Goal: Find specific page/section: Find specific page/section

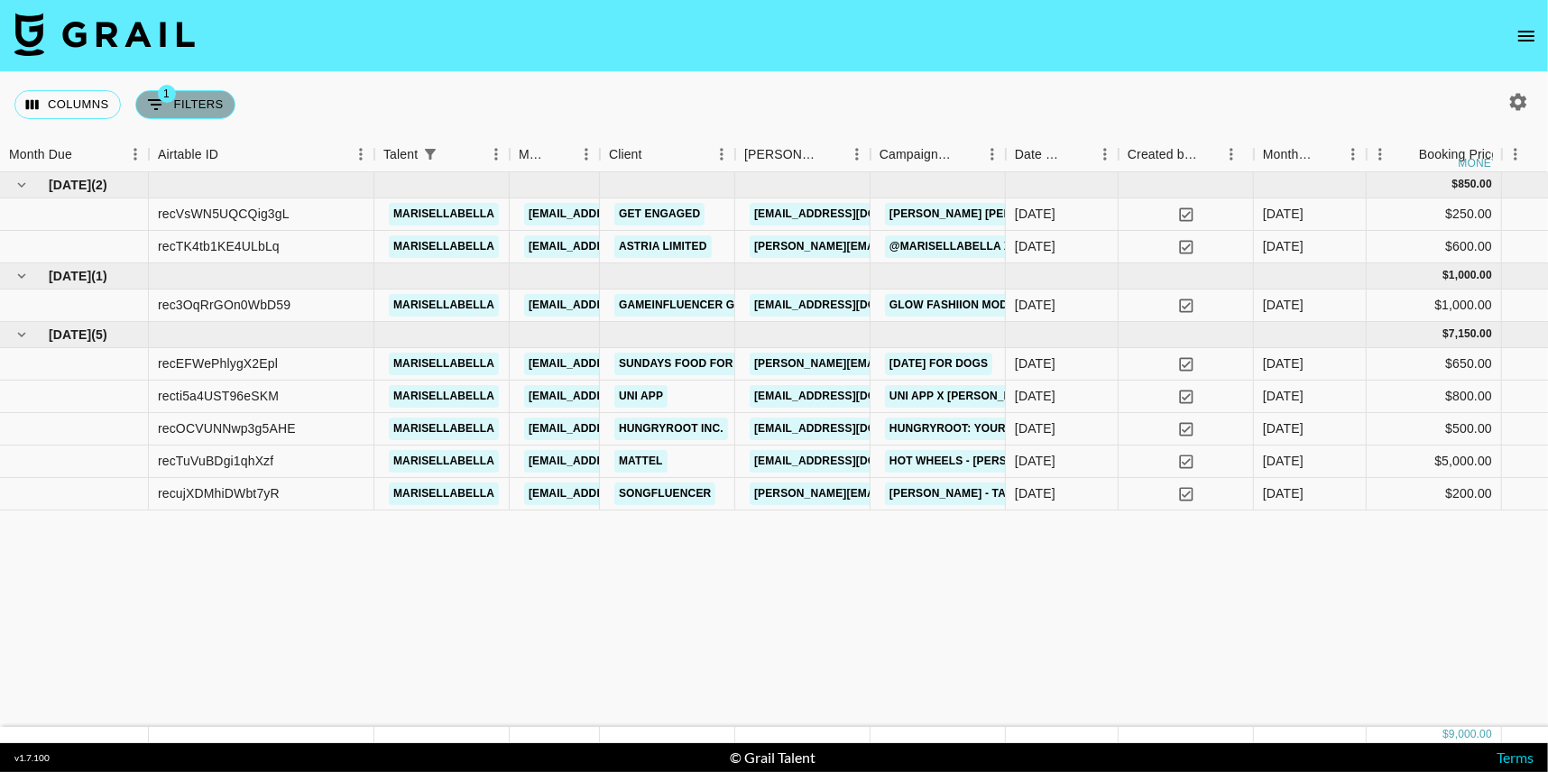
click at [177, 109] on button "1 Filters" at bounding box center [185, 104] width 100 height 29
select select "talentName"
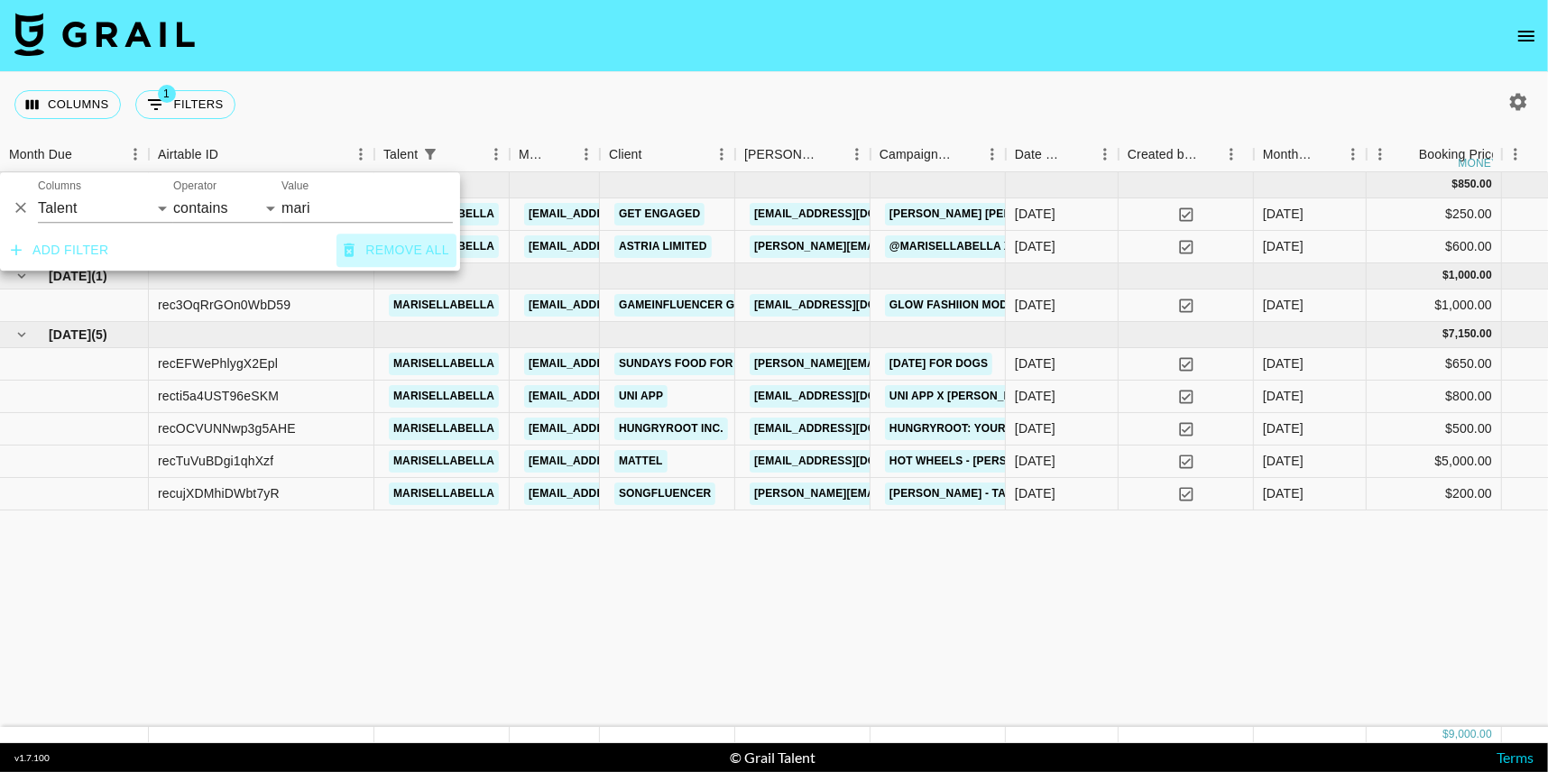
click at [386, 252] on button "Remove all" at bounding box center [396, 250] width 120 height 33
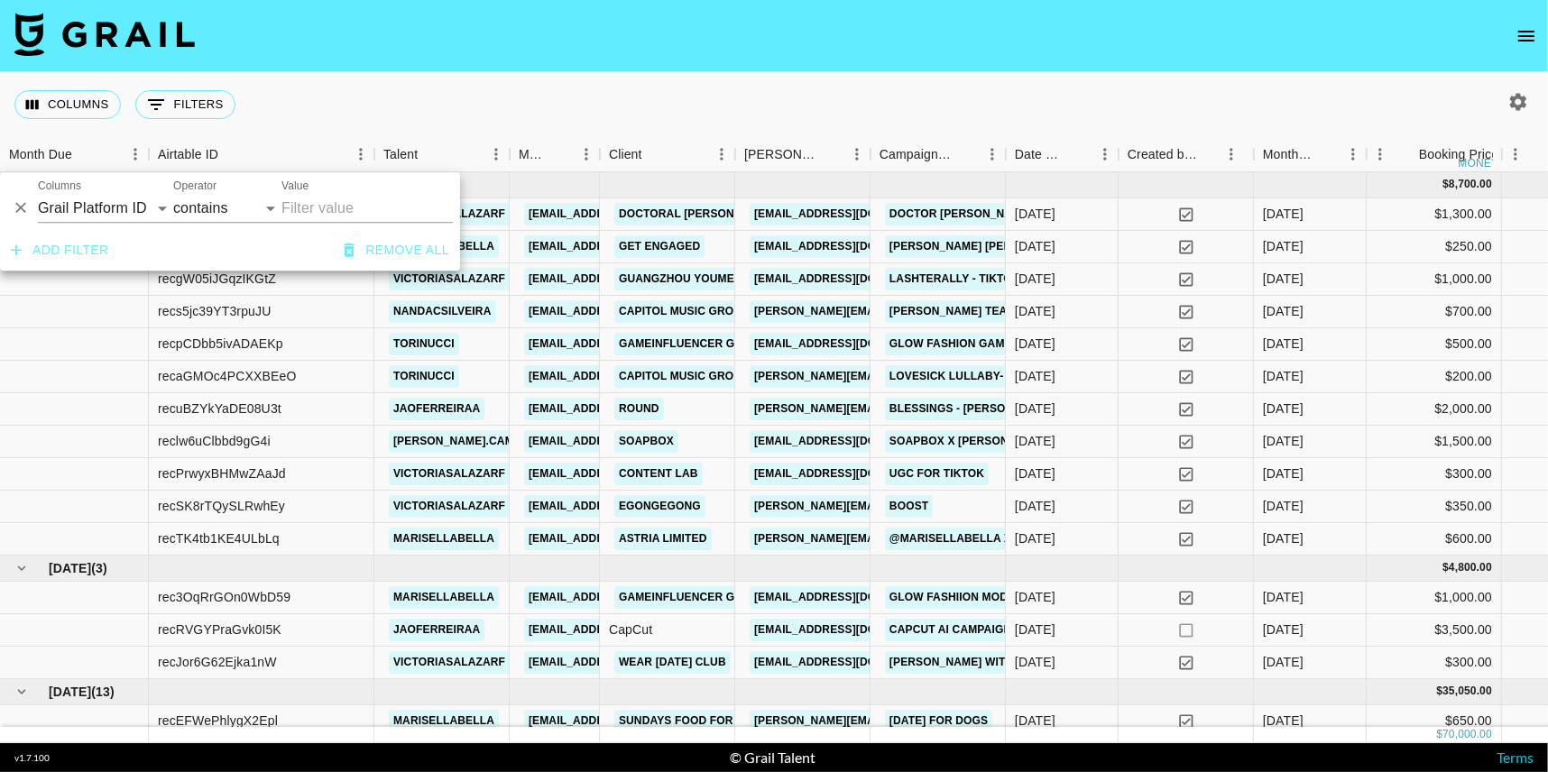
click at [366, 78] on div "Columns 0 Filters + Booking" at bounding box center [774, 104] width 1548 height 65
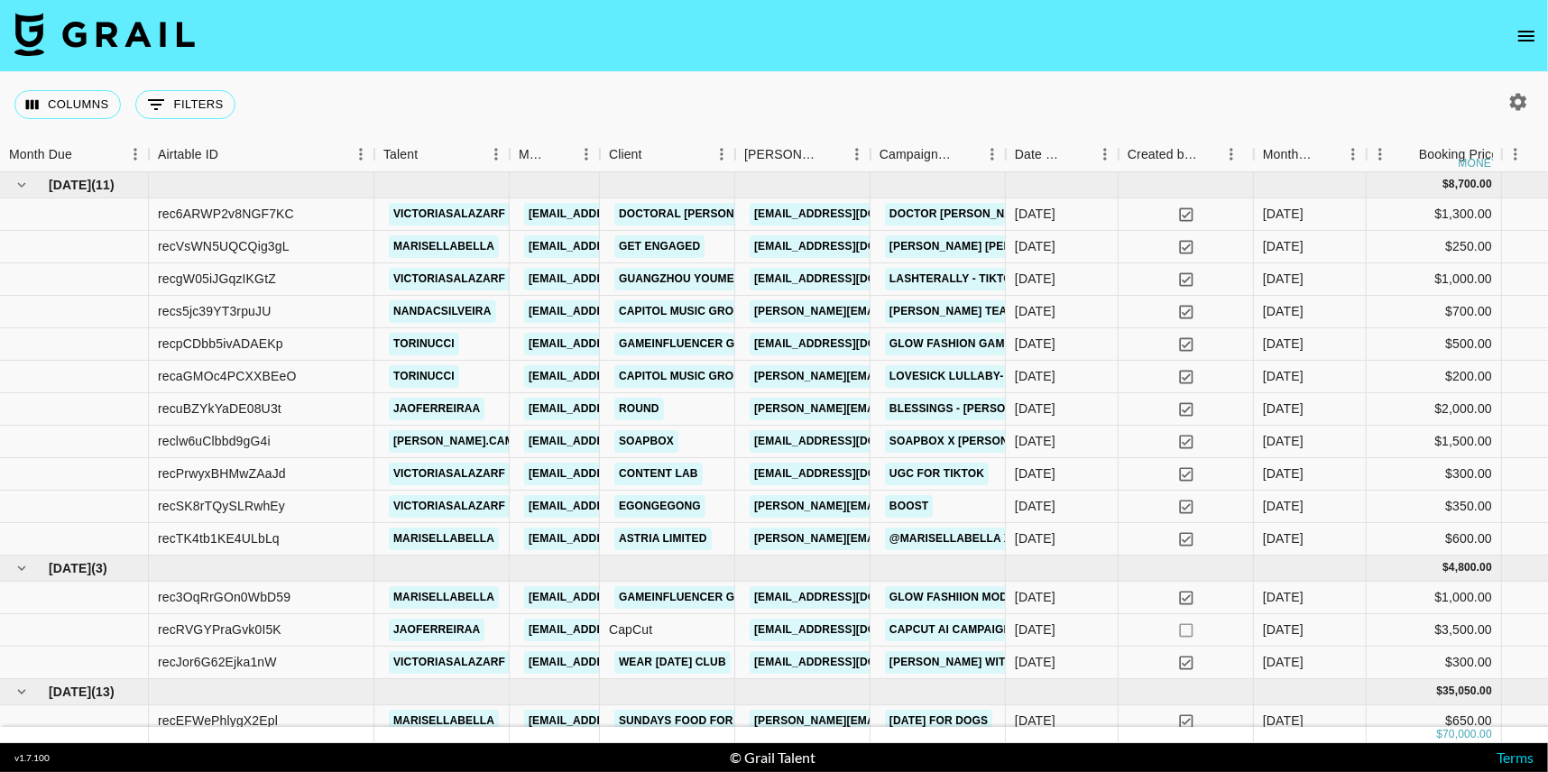
click at [1533, 36] on icon "open drawer" at bounding box center [1526, 36] width 16 height 11
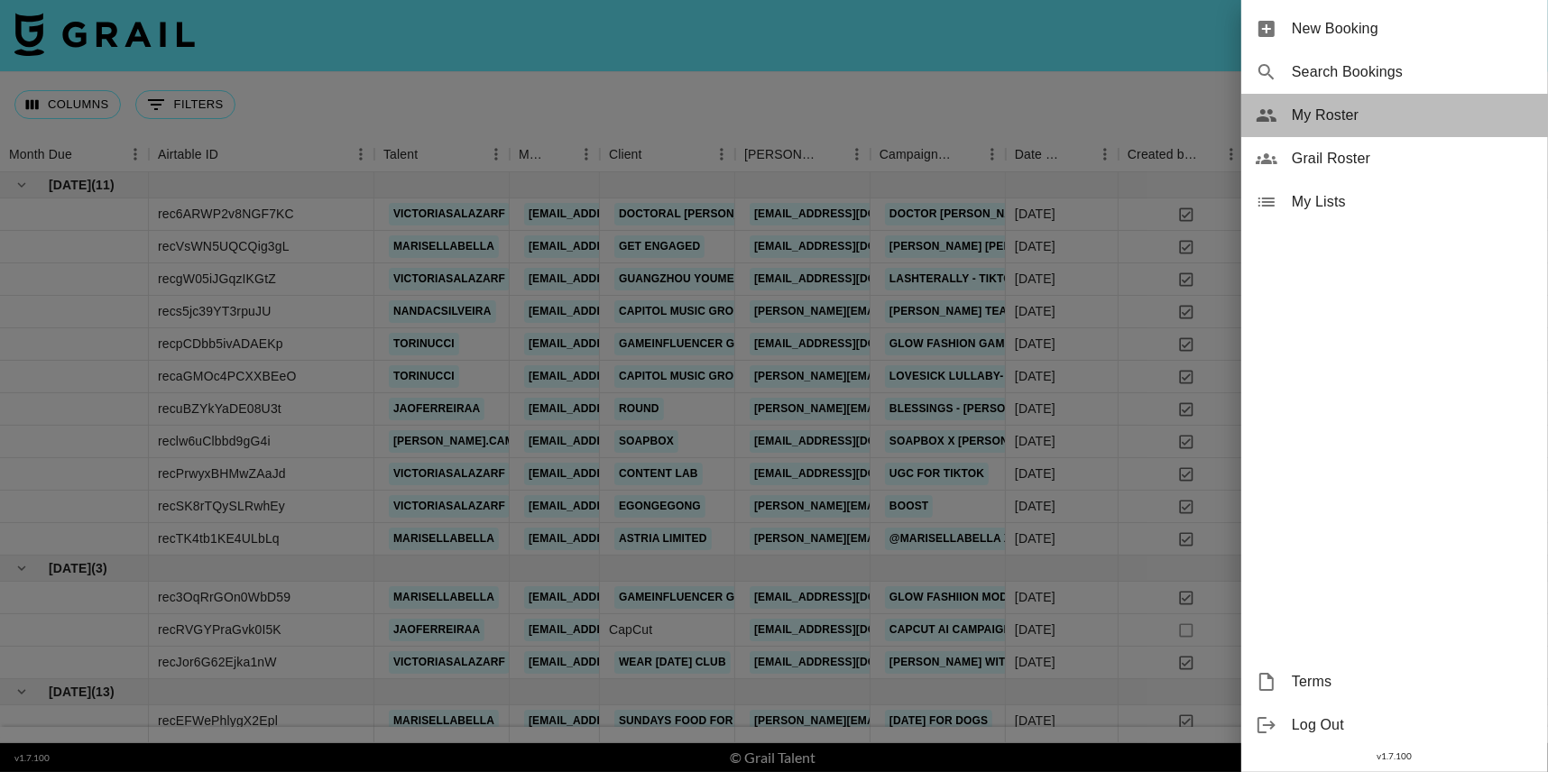
click at [1340, 113] on span "My Roster" at bounding box center [1413, 116] width 242 height 22
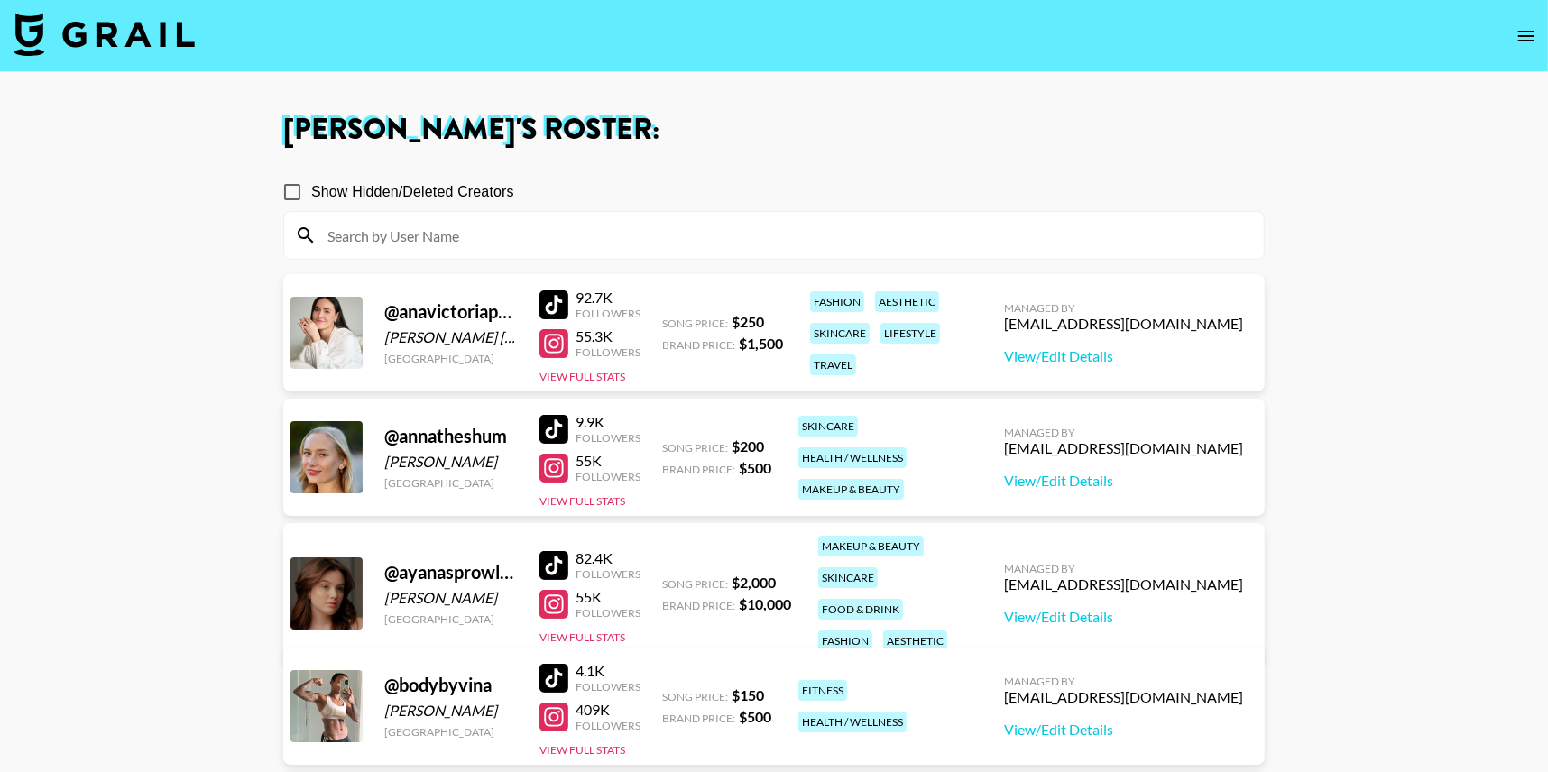
click at [555, 428] on div at bounding box center [553, 429] width 29 height 29
click at [702, 239] on input at bounding box center [785, 235] width 936 height 29
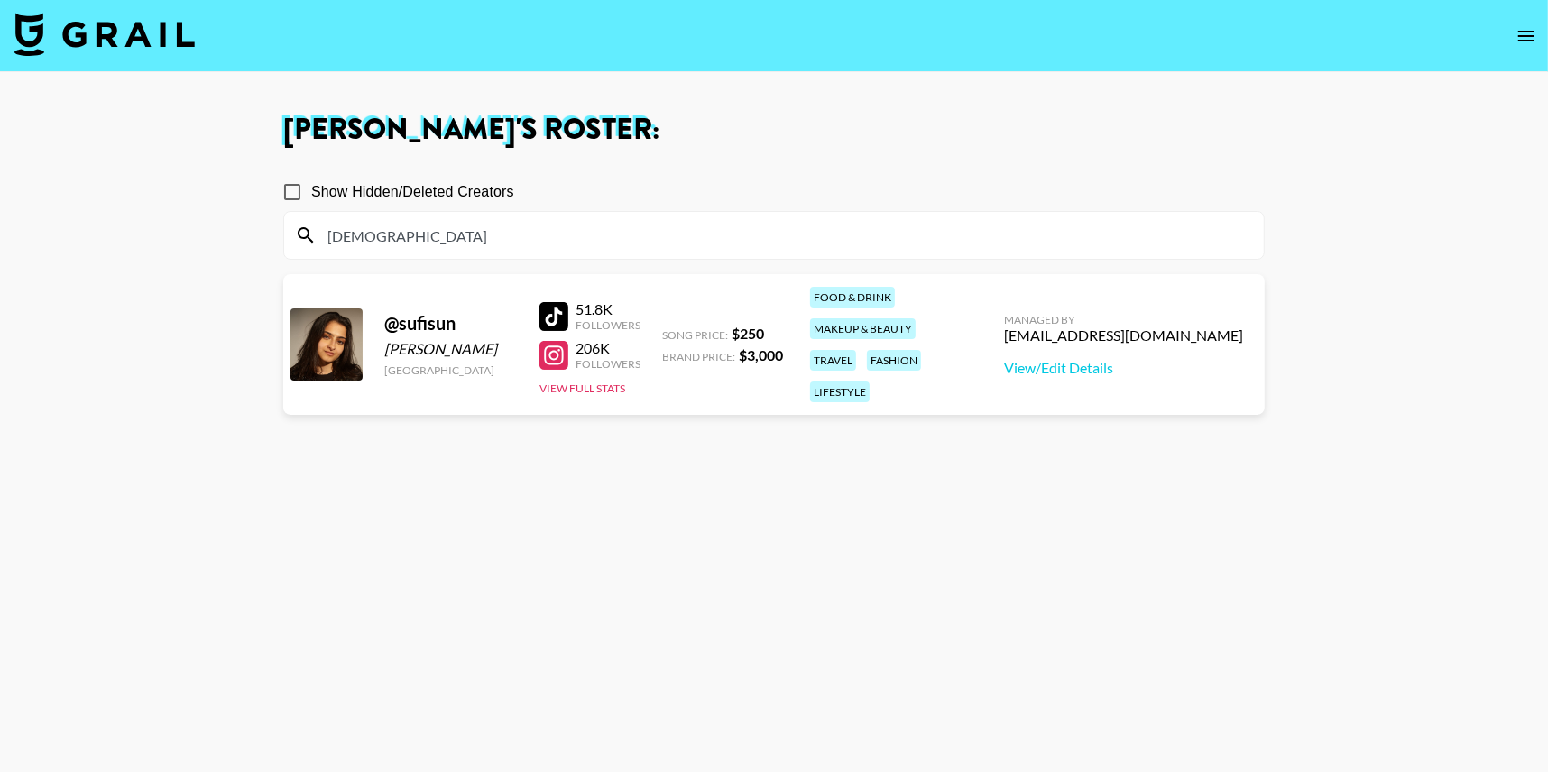
type input "[DEMOGRAPHIC_DATA]"
click at [553, 306] on div at bounding box center [553, 316] width 29 height 29
click at [554, 347] on div at bounding box center [553, 355] width 29 height 29
